Goal: Task Accomplishment & Management: Use online tool/utility

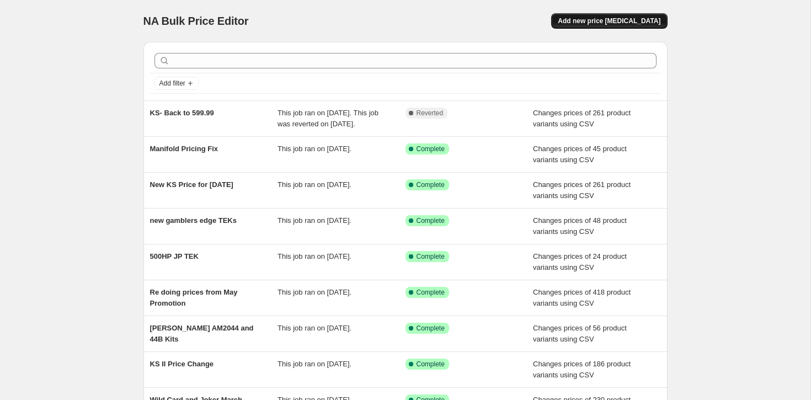
click at [608, 24] on span "Add new price [MEDICAL_DATA]" at bounding box center [608, 21] width 103 height 9
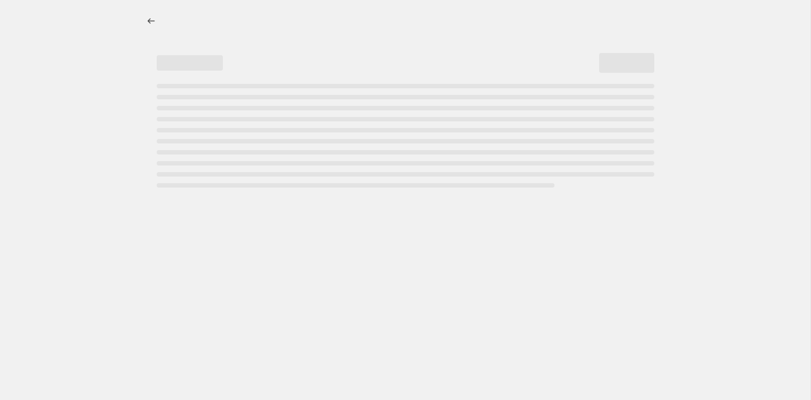
select select "percentage"
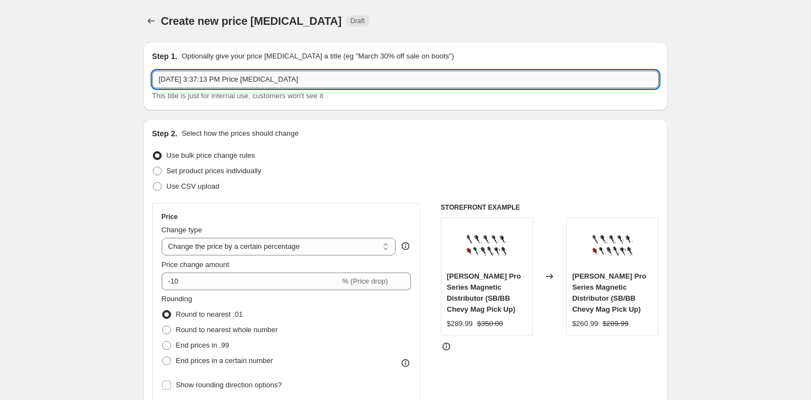
click at [221, 83] on input "[DATE] 3:37:13 PM Price [MEDICAL_DATA]" at bounding box center [405, 80] width 506 height 18
click at [187, 185] on span "Use CSV upload" at bounding box center [193, 186] width 53 height 8
click at [153, 183] on input "Use CSV upload" at bounding box center [153, 182] width 1 height 1
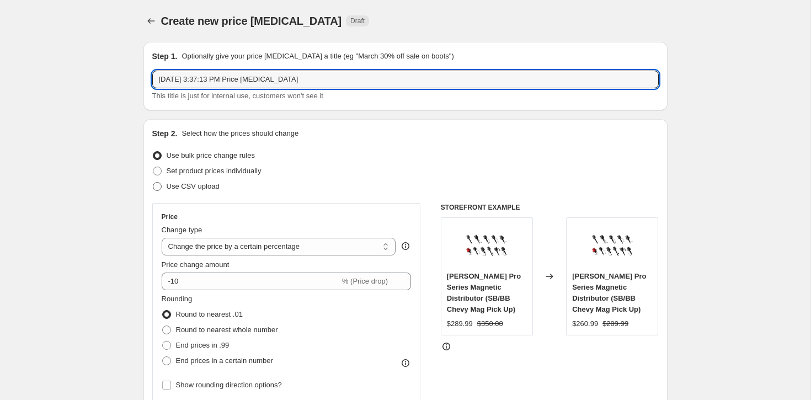
radio input "true"
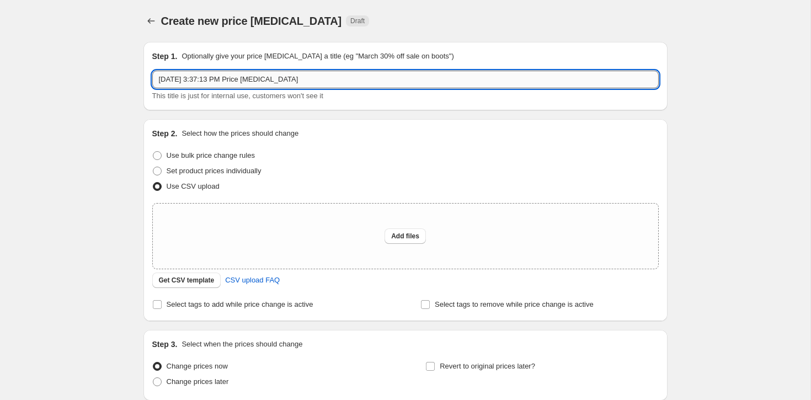
click at [235, 81] on input "[DATE] 3:37:13 PM Price [MEDICAL_DATA]" at bounding box center [405, 80] width 506 height 18
click at [195, 77] on input "Jackpot Pricing with new handheld variants and 7" pricing fix" at bounding box center [405, 80] width 506 height 18
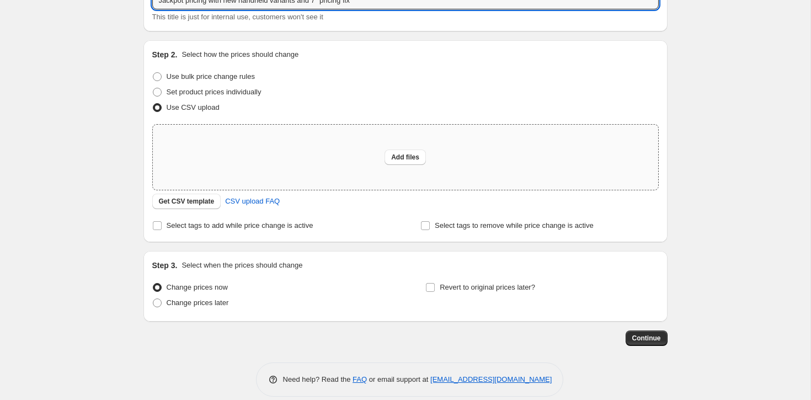
scroll to position [84, 0]
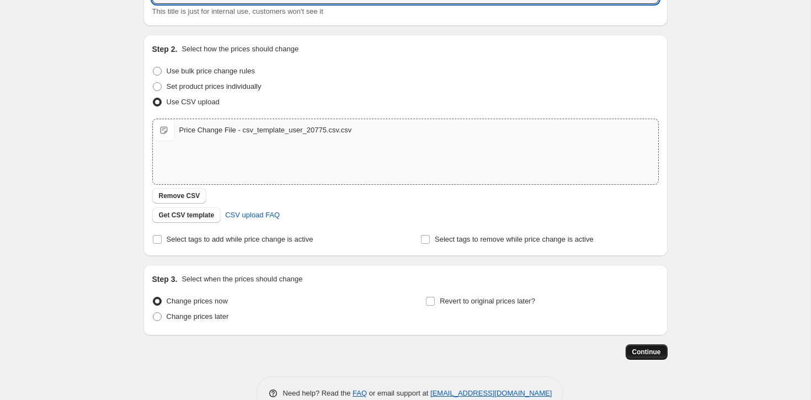
type input "Jackpot pricing with new handheld variants and 7" pricing fix"
click at [639, 356] on button "Continue" at bounding box center [646, 351] width 42 height 15
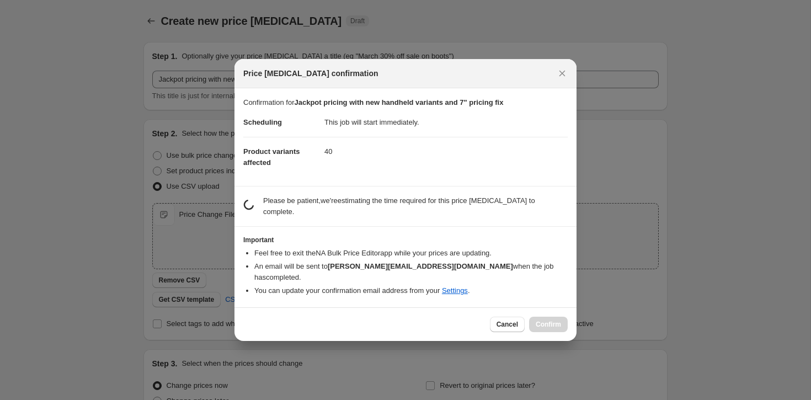
scroll to position [0, 0]
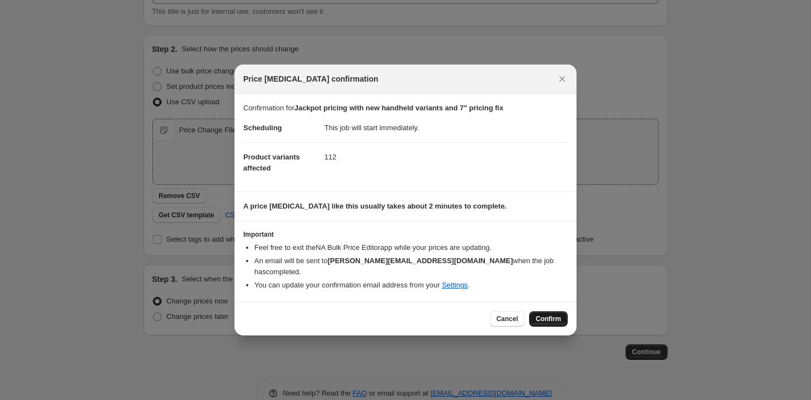
click at [534, 313] on button "Confirm" at bounding box center [548, 318] width 39 height 15
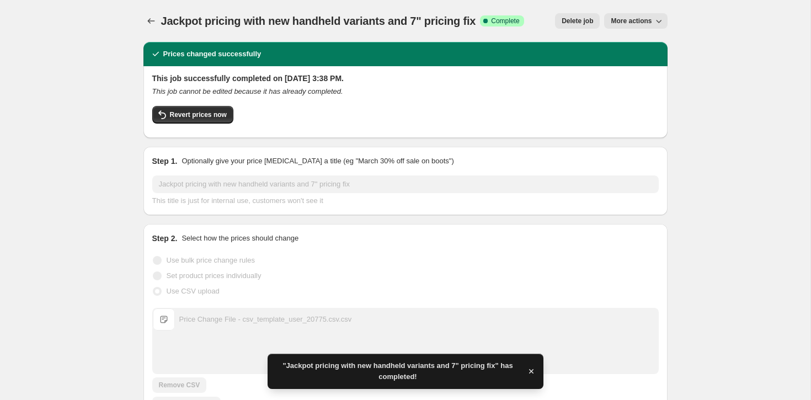
click at [617, 23] on span "More actions" at bounding box center [630, 21] width 41 height 9
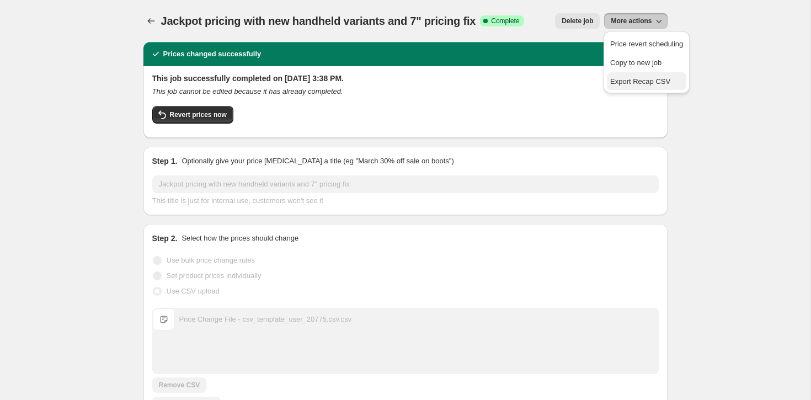
click at [623, 76] on span "Export Recap CSV" at bounding box center [646, 81] width 73 height 11
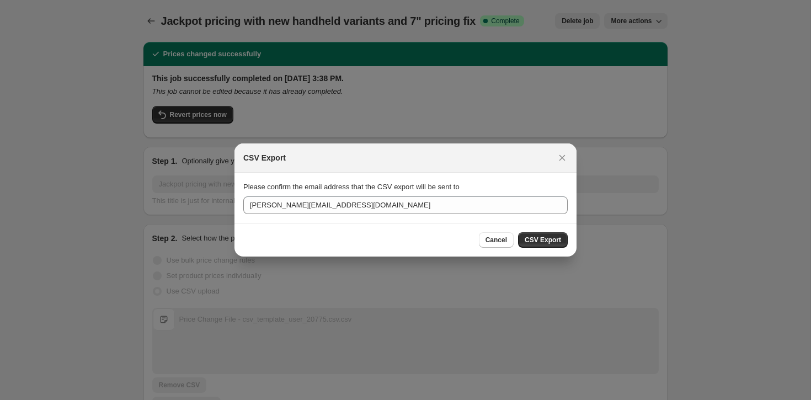
click at [555, 248] on div "Cancel CSV Export" at bounding box center [405, 240] width 342 height 34
click at [550, 242] on span "CSV Export" at bounding box center [542, 239] width 36 height 9
